Goal: Task Accomplishment & Management: Complete application form

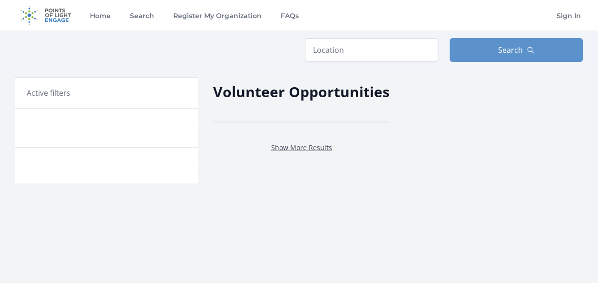
click at [291, 146] on link "Show More Results" at bounding box center [301, 147] width 61 height 9
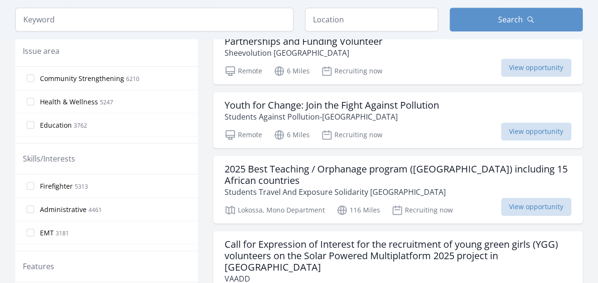
scroll to position [303, 0]
click at [564, 130] on span "View opportunity" at bounding box center [536, 131] width 70 height 18
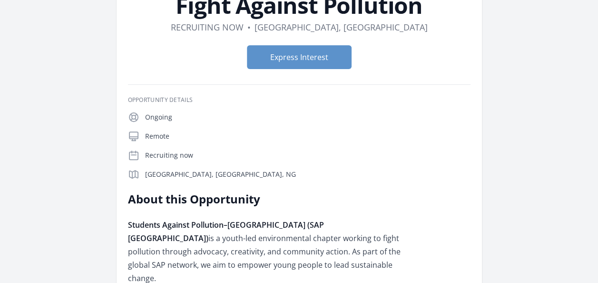
scroll to position [99, 0]
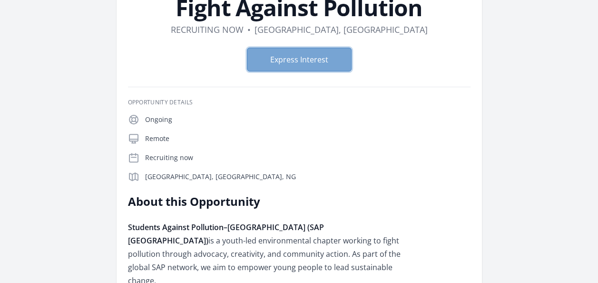
click at [278, 50] on button "Express Interest" at bounding box center [299, 60] width 105 height 24
